Goal: Task Accomplishment & Management: Use online tool/utility

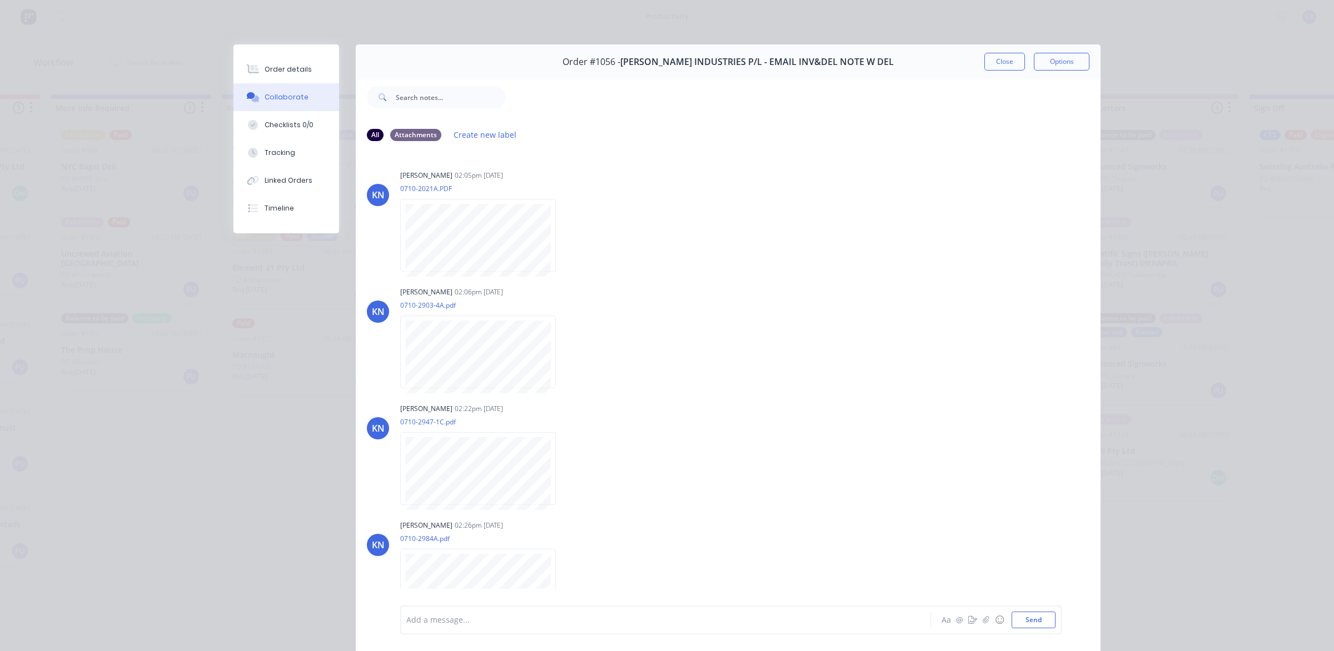
scroll to position [486, 0]
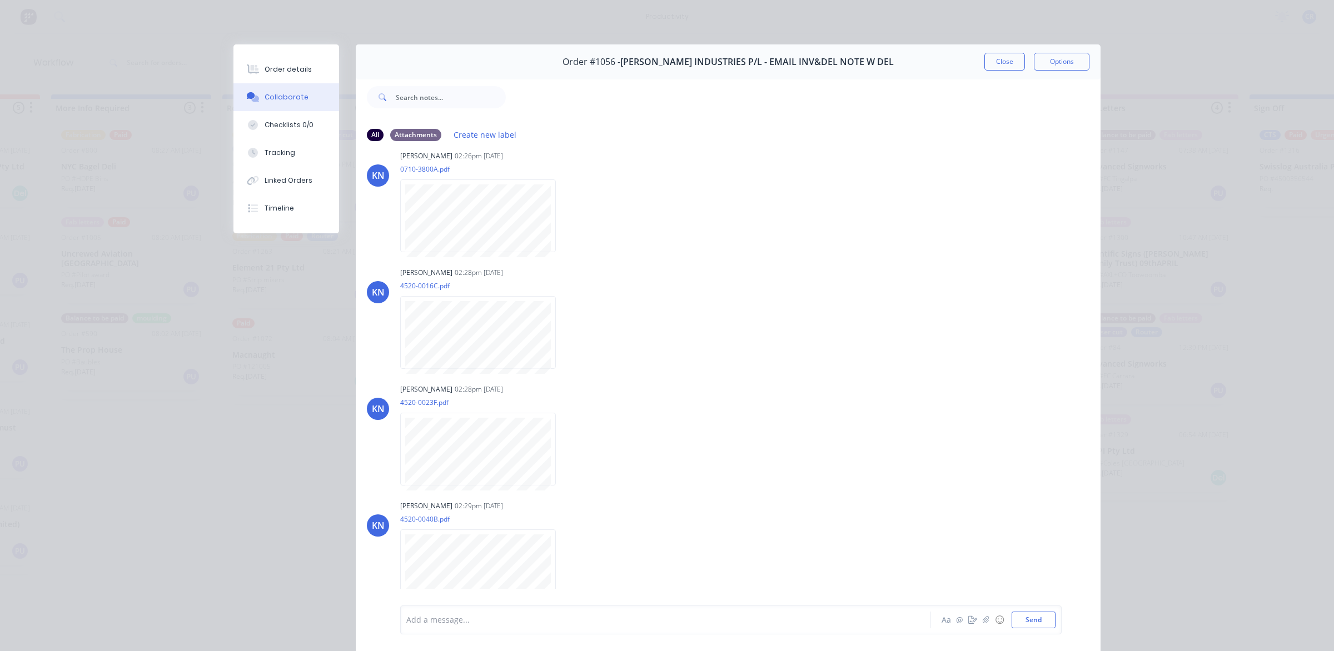
drag, startPoint x: 992, startPoint y: 58, endPoint x: 953, endPoint y: 71, distance: 40.9
click at [992, 58] on button "Close" at bounding box center [1004, 62] width 41 height 18
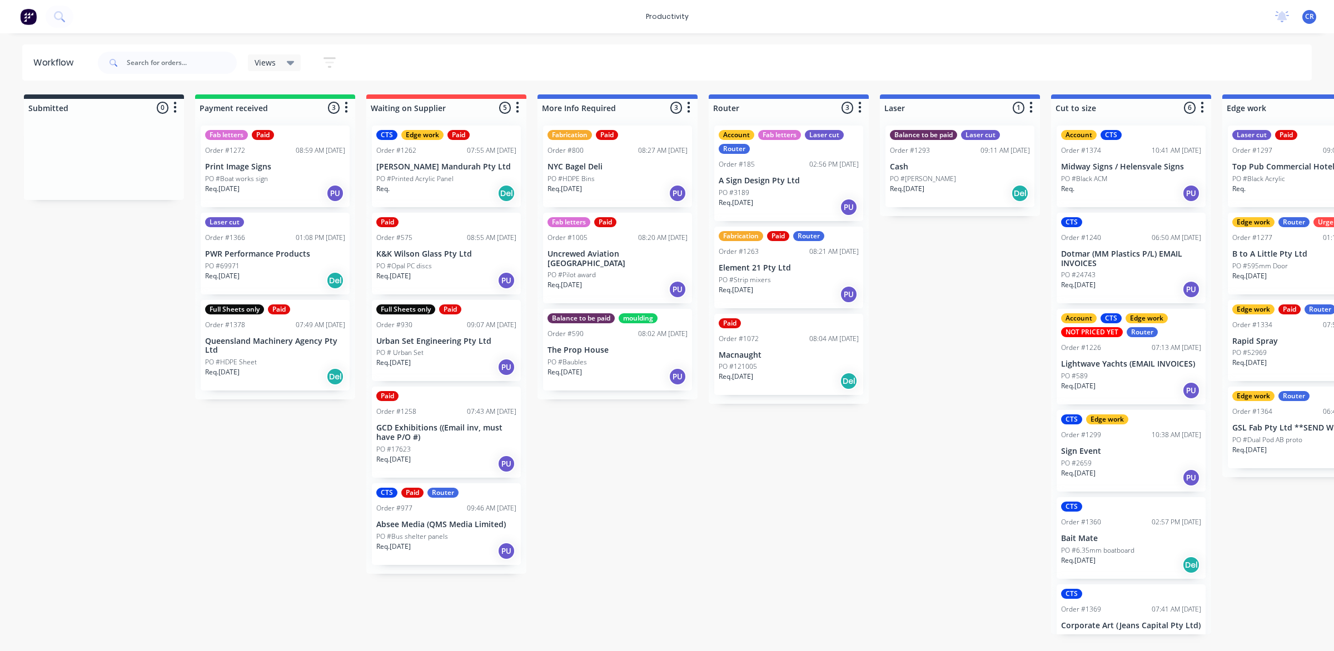
click at [796, 249] on div "Order #1263 08:21 AM 28/08/25" at bounding box center [788, 252] width 140 height 10
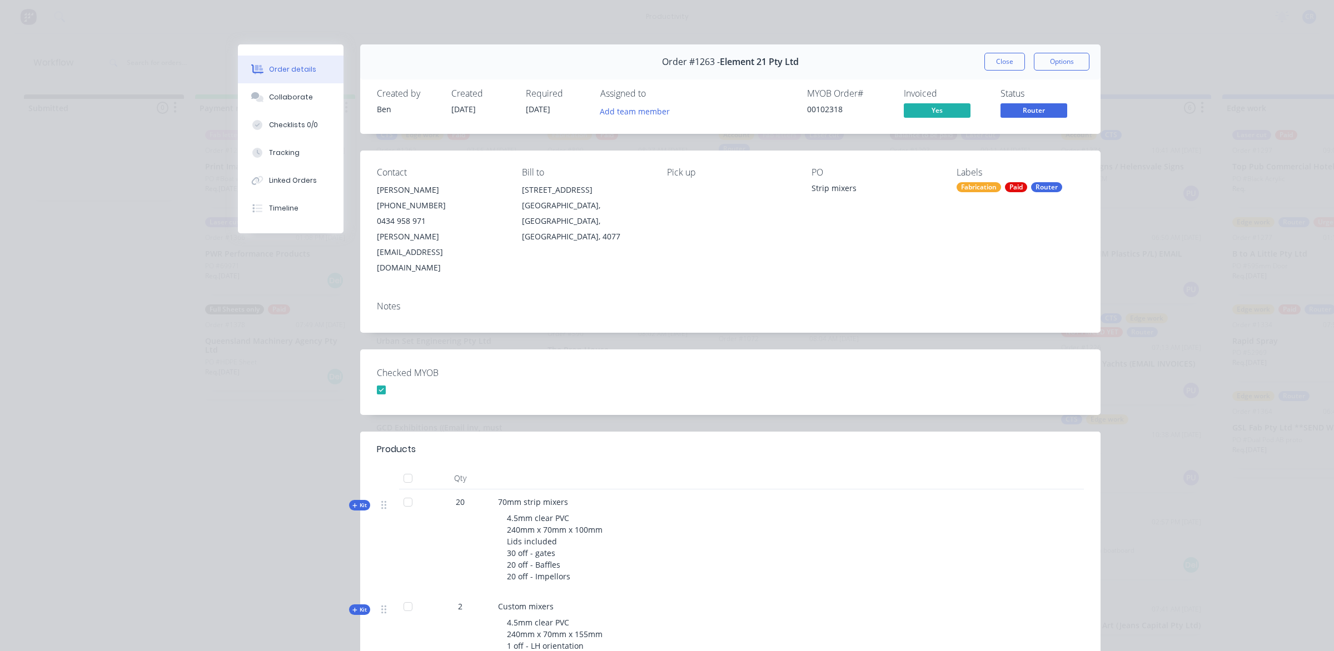
click at [997, 62] on button "Close" at bounding box center [1004, 62] width 41 height 18
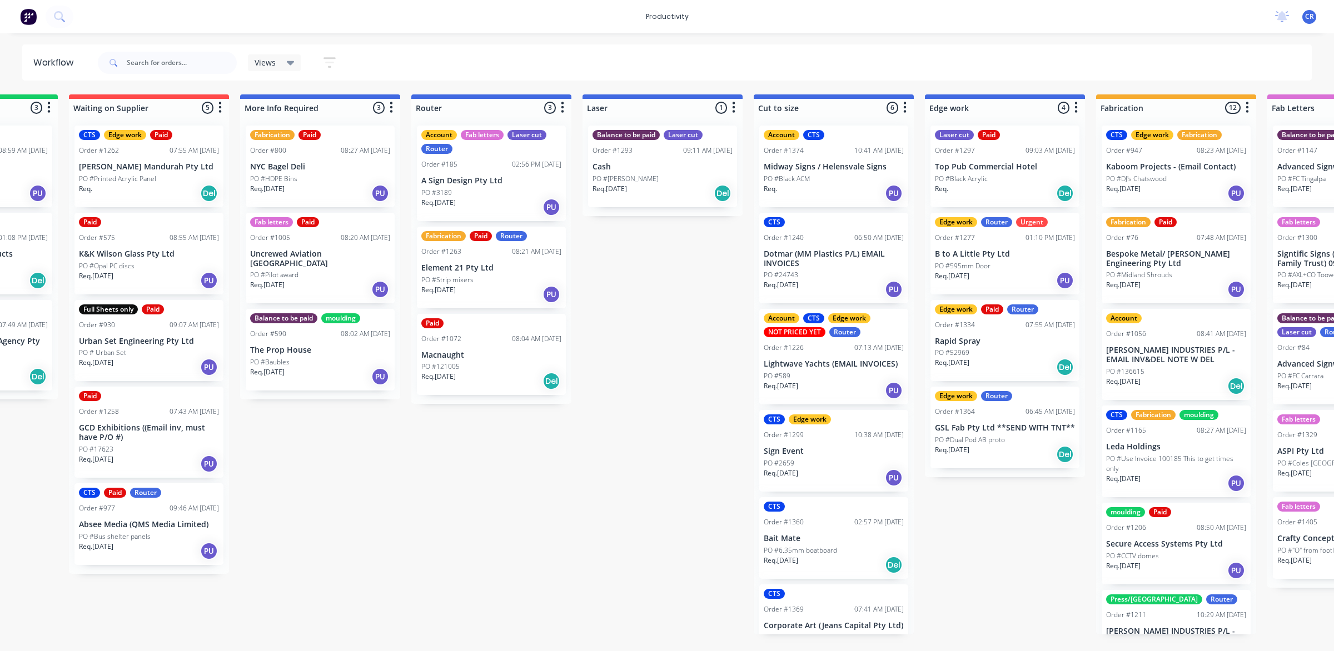
scroll to position [0, 347]
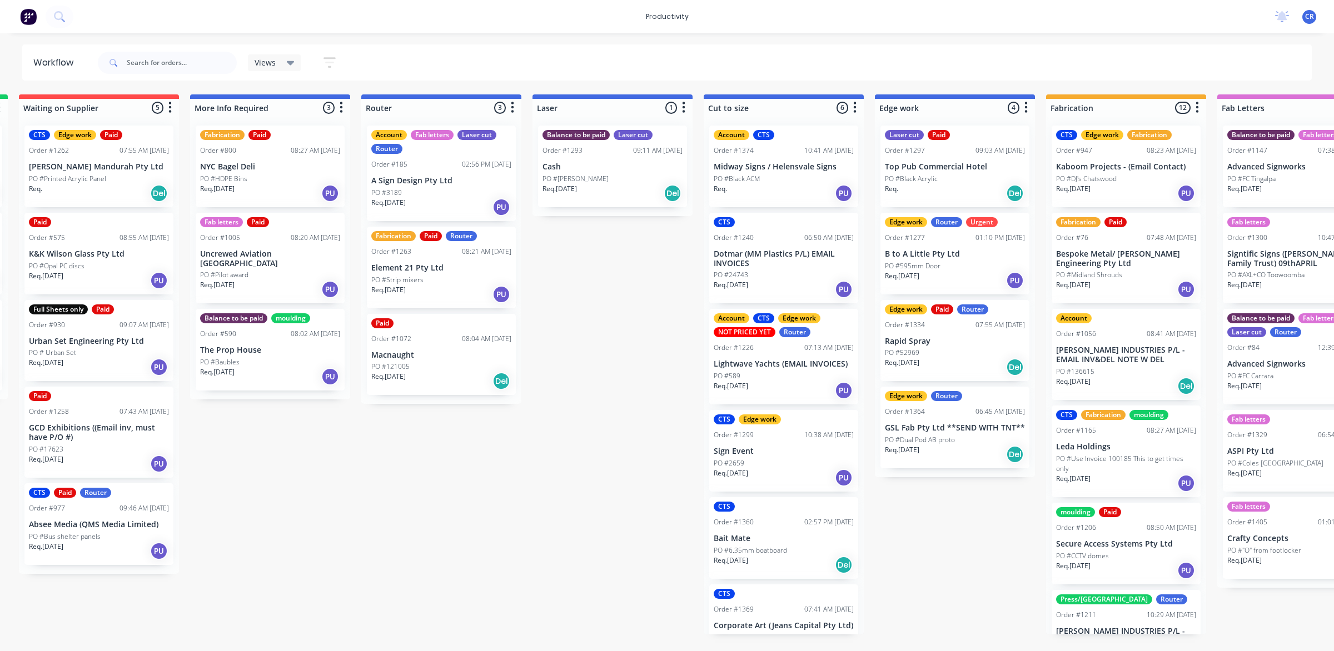
click at [940, 167] on p "Top Pub Commercial Hotel" at bounding box center [955, 166] width 140 height 9
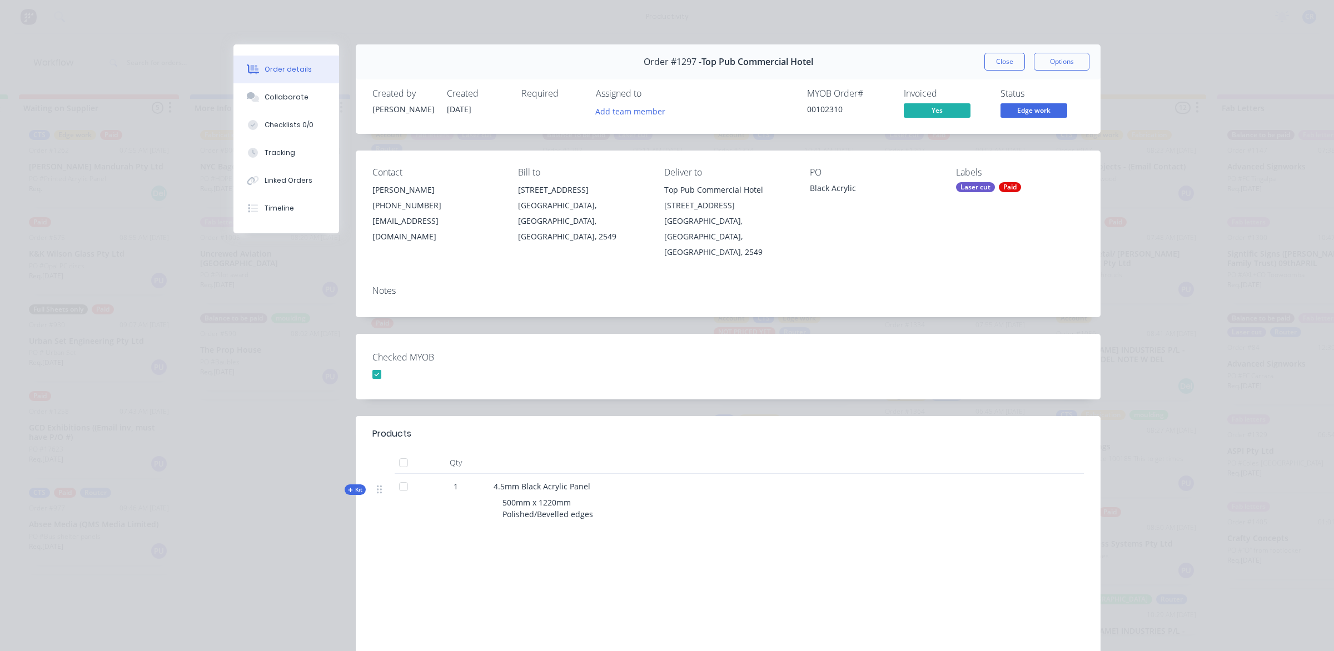
click at [993, 62] on button "Close" at bounding box center [1004, 62] width 41 height 18
